Goal: Information Seeking & Learning: Learn about a topic

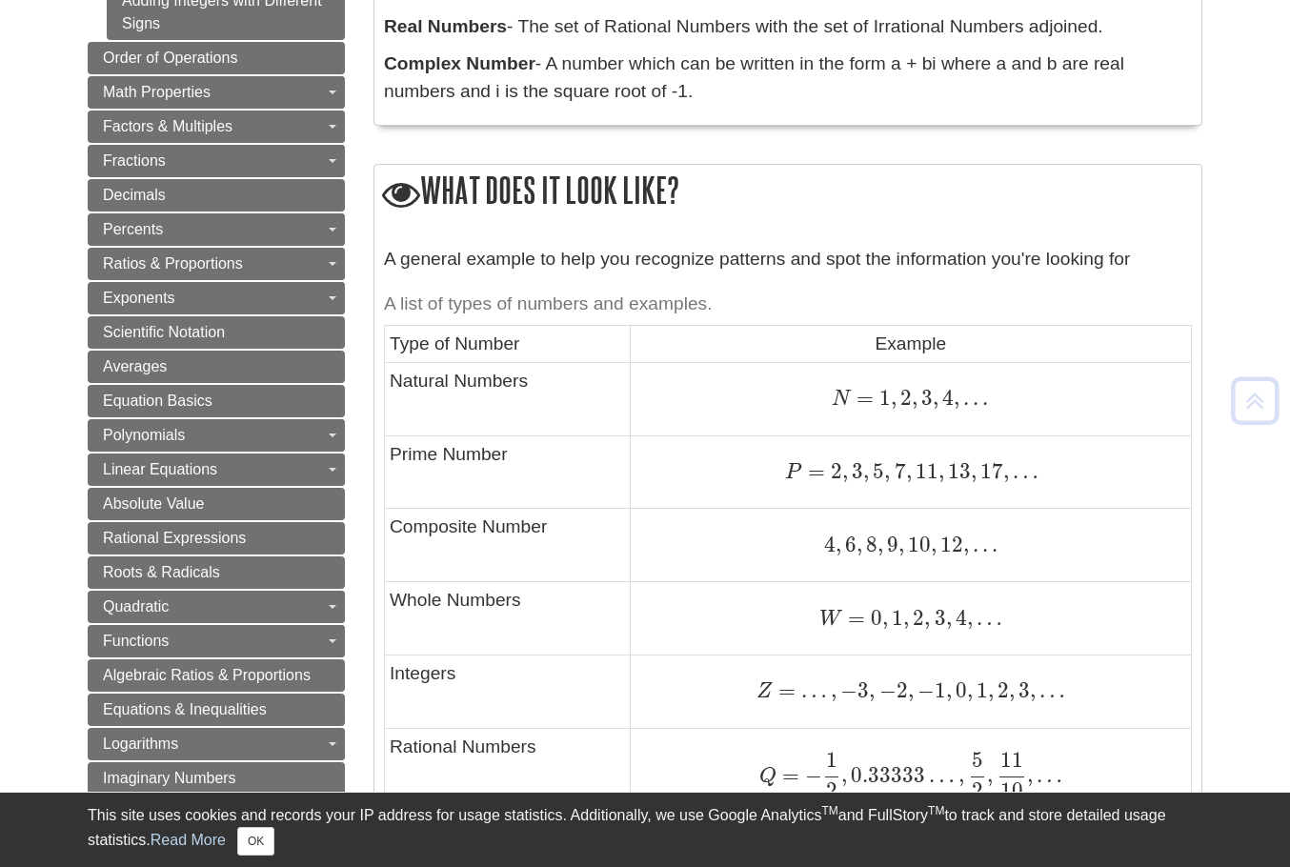
scroll to position [762, 0]
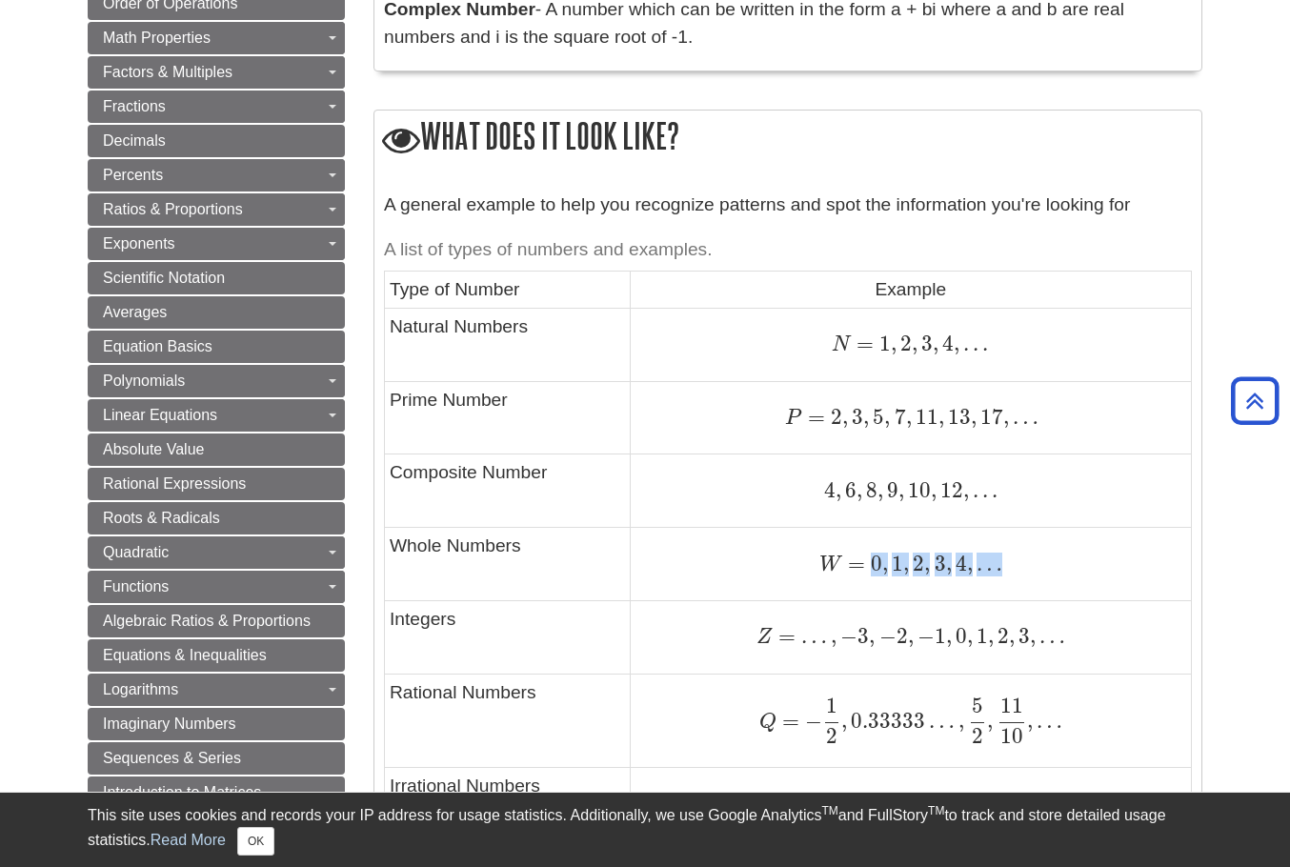
drag, startPoint x: 875, startPoint y: 565, endPoint x: 998, endPoint y: 559, distance: 123.1
click at [998, 559] on span "W = 0 , 1 , 2 , 3 , 4 , …" at bounding box center [911, 563] width 182 height 25
copy span "0 , 1 , 2 , 3 , 4 , …"
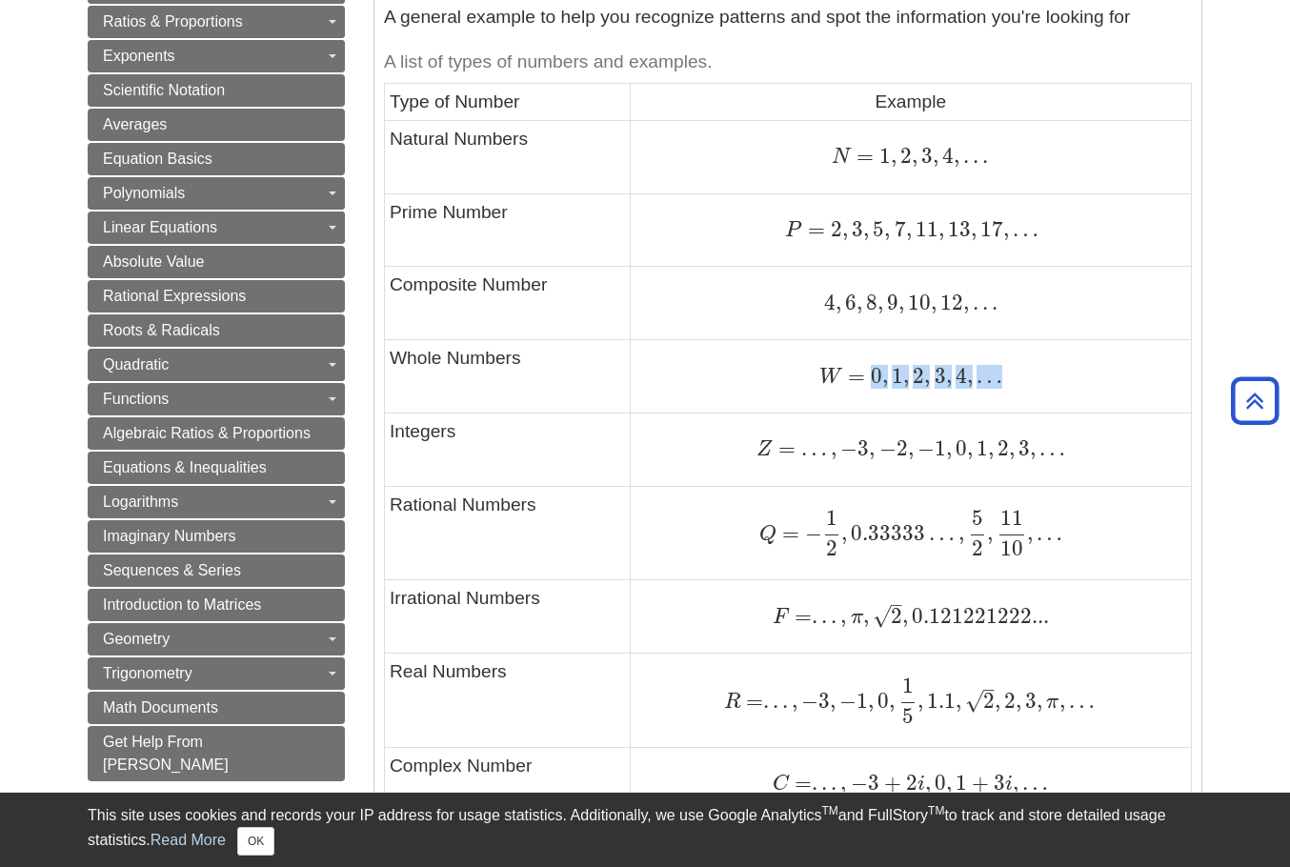
scroll to position [953, 0]
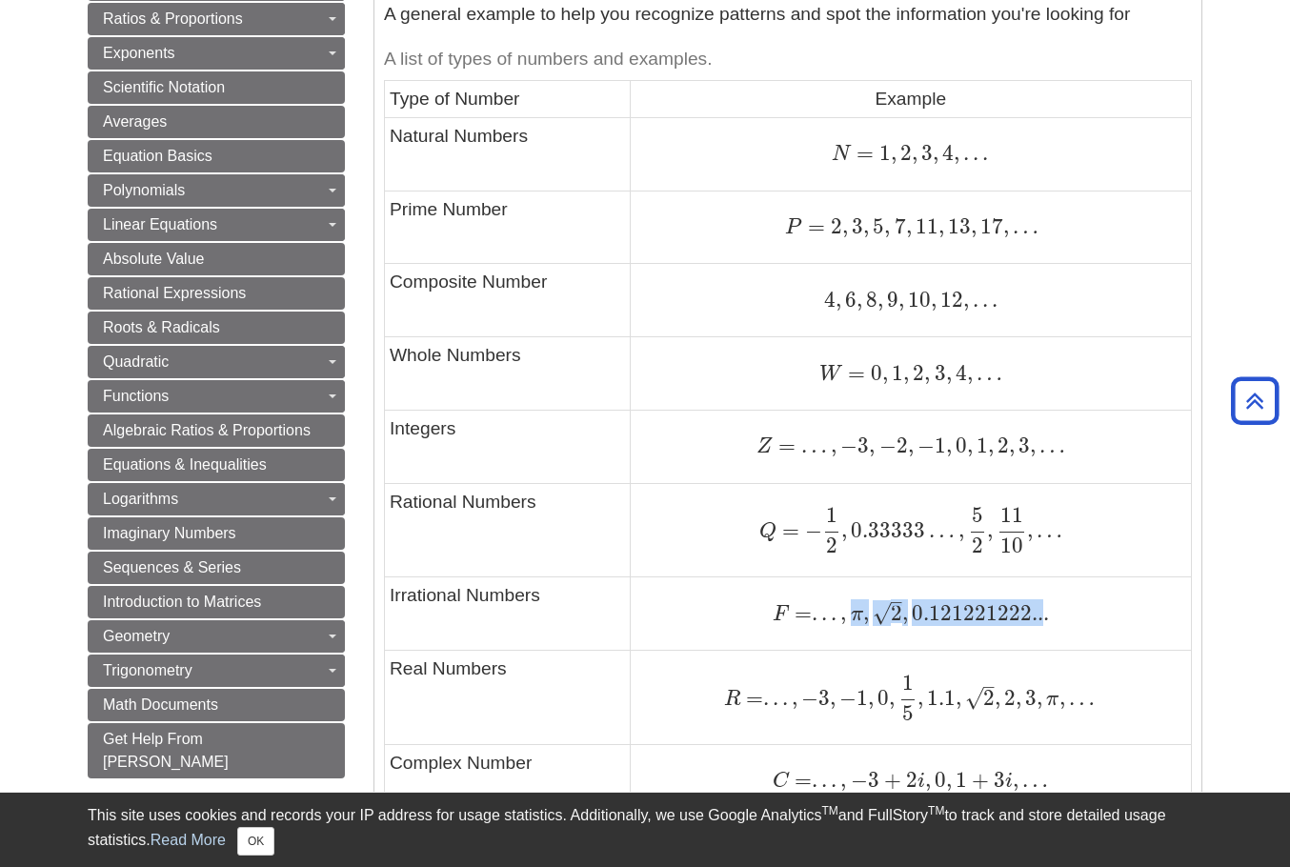
drag, startPoint x: 854, startPoint y: 615, endPoint x: 1044, endPoint y: 601, distance: 191.1
click at [1044, 601] on span "F = . . . , π , 2 – √ , 0.121221222..." at bounding box center [910, 612] width 275 height 25
copy span "π , 2 – √ , 0.121221222.."
click at [1119, 618] on div "F = . . . , π , 2 – √ , 0.121221222... F = . . . , π , 2 , 0.121221222..." at bounding box center [911, 613] width 551 height 27
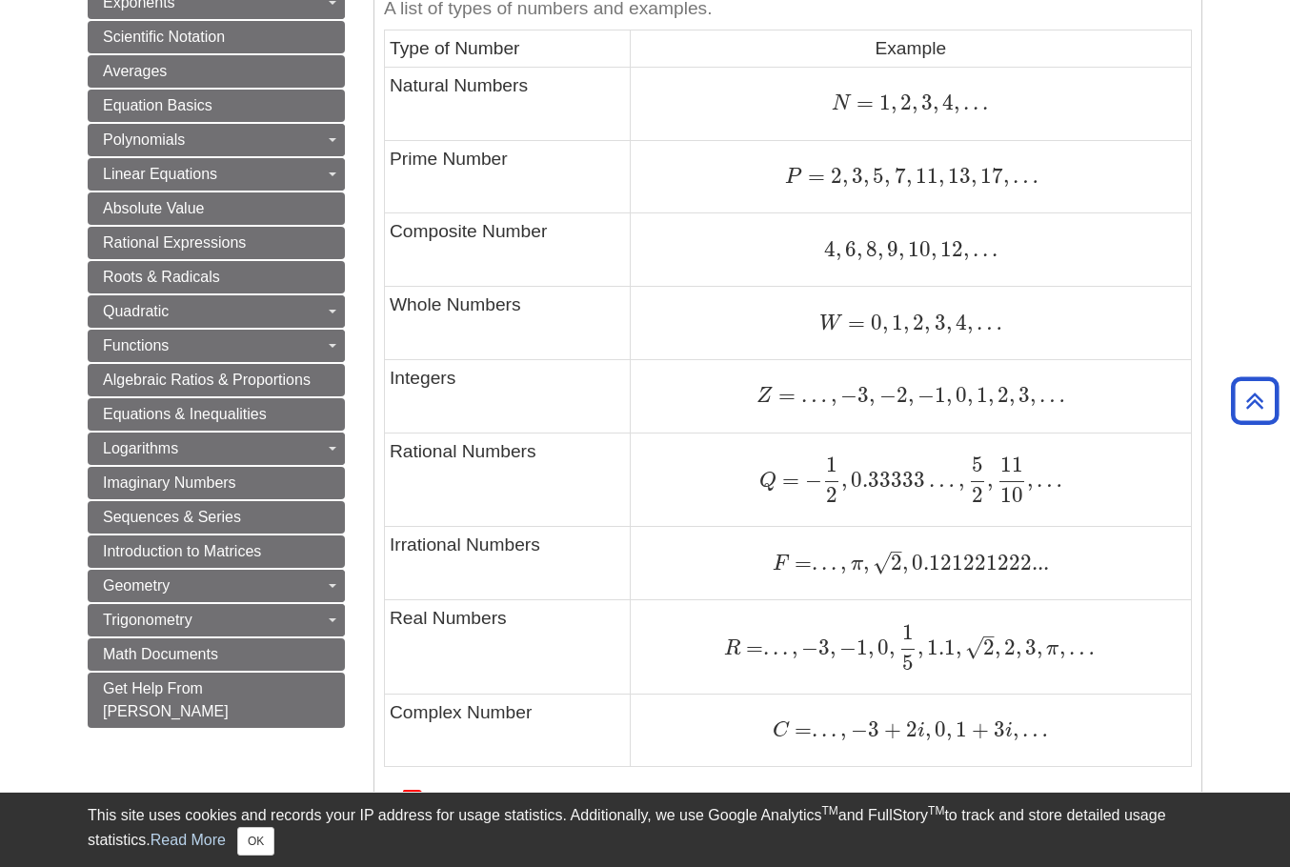
scroll to position [1144, 0]
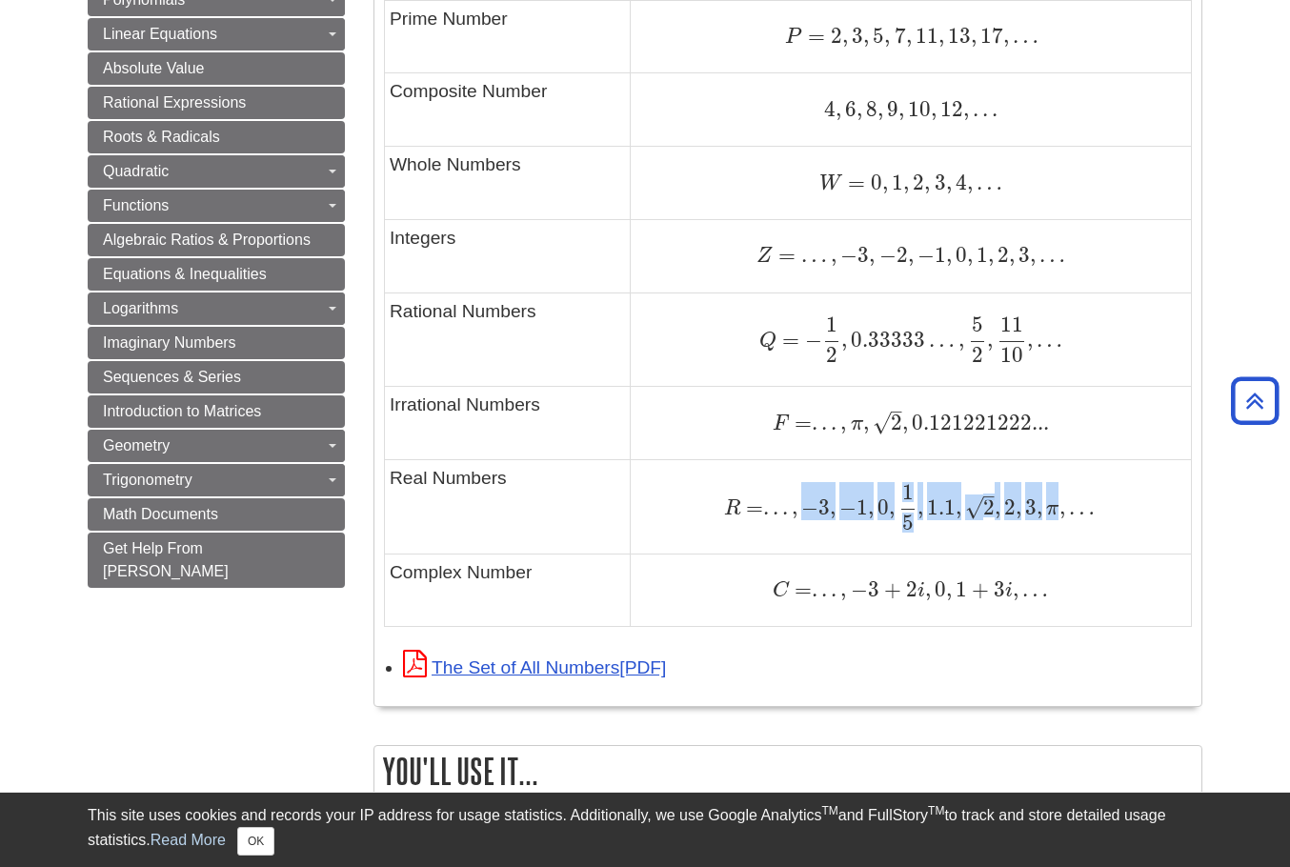
drag, startPoint x: 801, startPoint y: 509, endPoint x: 1062, endPoint y: 515, distance: 260.2
click at [1062, 515] on span "R = . . . , − 3 , − 1 , 0 , 1 5 , 1.1 , 2 – √ , 2 , 3 , π , …" at bounding box center [909, 507] width 371 height 25
copy span "− 3 , − 1 , 0 , 1 5 , 1.1 , 2 – √ , 2 , 3 , π"
click at [1032, 557] on td "C = . . . , − 3 + 2 i , 0 , 1 + 3 i , … C = . . . , − 3 + 2 i , 0 , 1 + 3 i , …" at bounding box center [910, 590] width 561 height 73
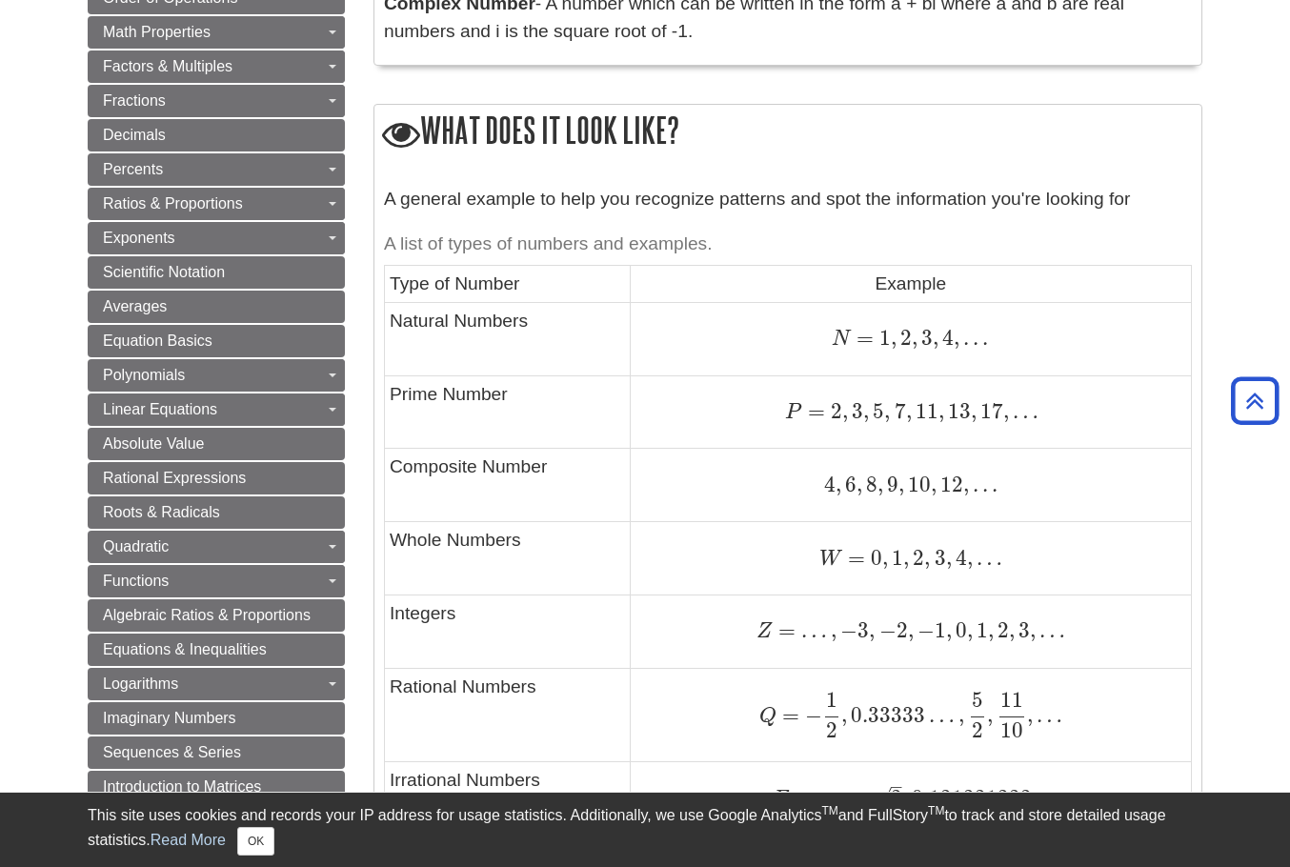
scroll to position [767, 0]
drag, startPoint x: 822, startPoint y: 486, endPoint x: 963, endPoint y: 483, distance: 141.1
click at [963, 483] on div "4 , 6 , 8 , 9 , 10 , 12 , . . . 4 , 6 , 8 , 9 , 10 , 12 , . . ." at bounding box center [911, 487] width 551 height 26
copy span "4 , 6 , 8 , 9 , 10 , 12"
